Goal: Task Accomplishment & Management: Use online tool/utility

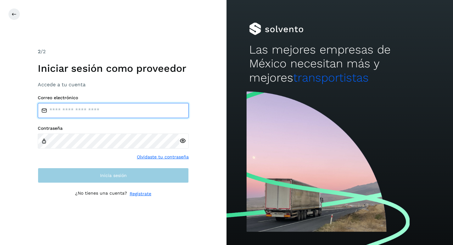
type input "**********"
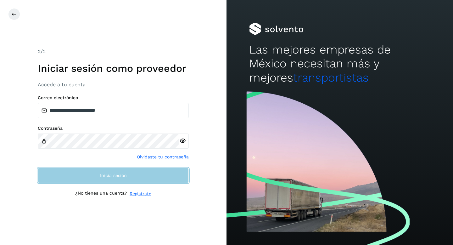
click at [156, 176] on button "Inicia sesión" at bounding box center [113, 175] width 151 height 15
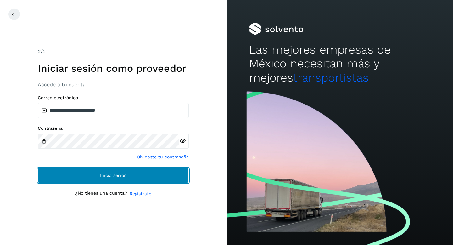
click at [156, 176] on button "Inicia sesión" at bounding box center [113, 175] width 151 height 15
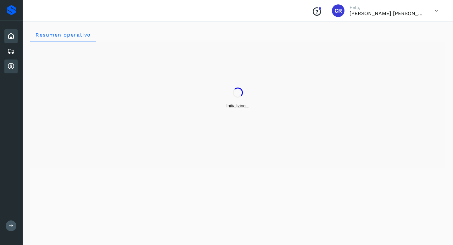
click at [9, 70] on div "Cuentas por cobrar" at bounding box center [10, 66] width 13 height 14
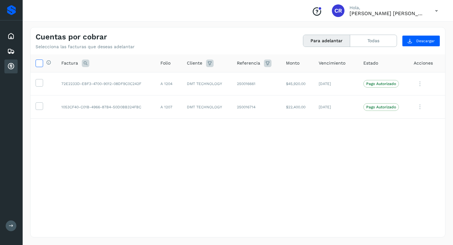
click at [41, 64] on icon at bounding box center [39, 62] width 7 height 7
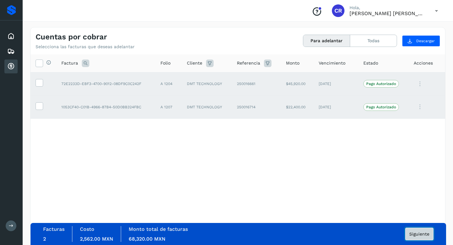
click at [412, 232] on span "Siguiente" at bounding box center [419, 234] width 20 height 4
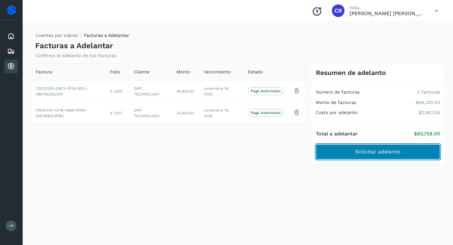
click at [358, 153] on span "Solicitar adelanto" at bounding box center [377, 151] width 45 height 7
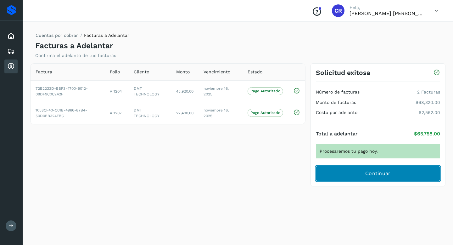
click at [353, 175] on button "Continuar" at bounding box center [378, 173] width 124 height 15
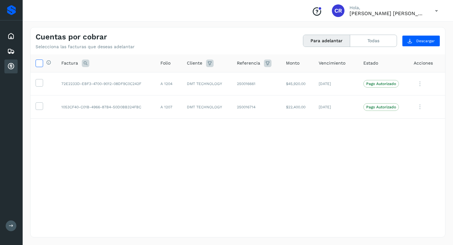
click at [39, 64] on icon at bounding box center [39, 62] width 7 height 7
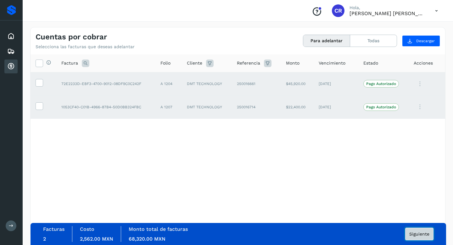
click at [415, 233] on span "Siguiente" at bounding box center [419, 234] width 20 height 4
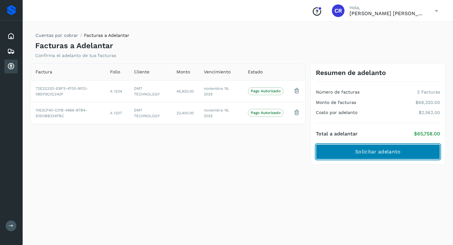
click at [365, 156] on button "Solicitar adelanto" at bounding box center [378, 151] width 124 height 15
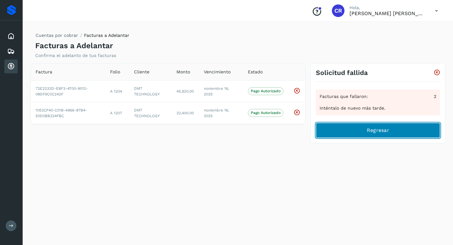
click at [357, 133] on button "Regresar" at bounding box center [378, 130] width 124 height 15
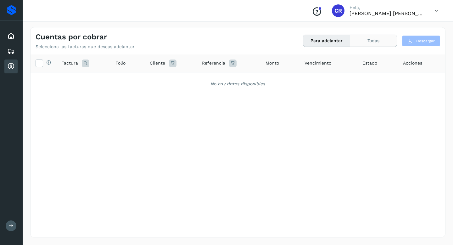
click at [363, 41] on button "Todas" at bounding box center [373, 41] width 47 height 12
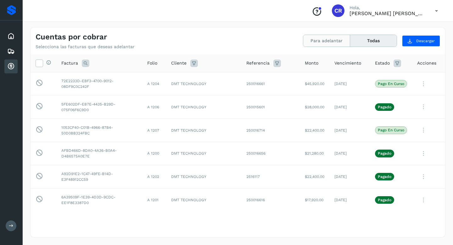
click at [330, 42] on button "Para adelantar" at bounding box center [326, 41] width 47 height 12
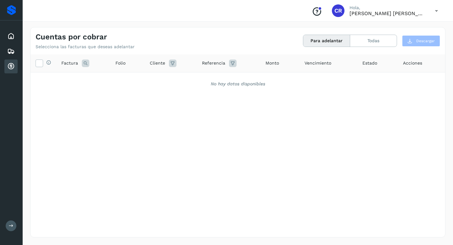
click at [320, 38] on button "Para adelantar" at bounding box center [326, 41] width 47 height 12
click at [324, 42] on button "Para adelantar" at bounding box center [326, 41] width 47 height 12
click at [376, 40] on button "Todas" at bounding box center [373, 41] width 47 height 12
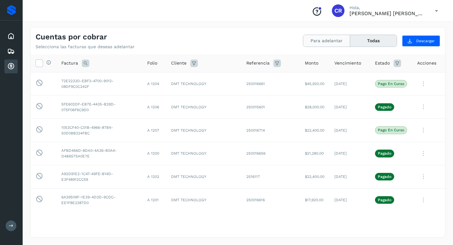
click at [336, 45] on button "Para adelantar" at bounding box center [326, 41] width 47 height 12
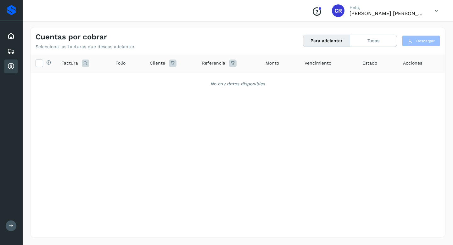
click at [334, 40] on button "Para adelantar" at bounding box center [326, 41] width 47 height 12
click at [324, 39] on button "Para adelantar" at bounding box center [326, 41] width 47 height 12
click at [322, 43] on button "Para adelantar" at bounding box center [326, 41] width 47 height 12
click at [310, 47] on div "Cuentas por cobrar Selecciona las facturas que deseas adelantar Para adelantar …" at bounding box center [238, 38] width 415 height 22
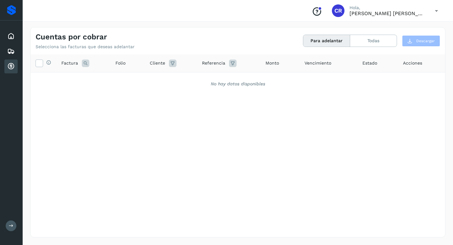
click at [311, 42] on button "Para adelantar" at bounding box center [326, 41] width 47 height 12
click at [330, 40] on button "Para adelantar" at bounding box center [326, 41] width 47 height 12
